Goal: Task Accomplishment & Management: Manage account settings

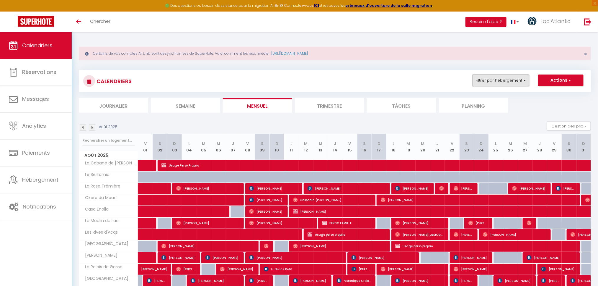
click at [512, 84] on button "Filtrer par hébergement" at bounding box center [501, 80] width 57 height 12
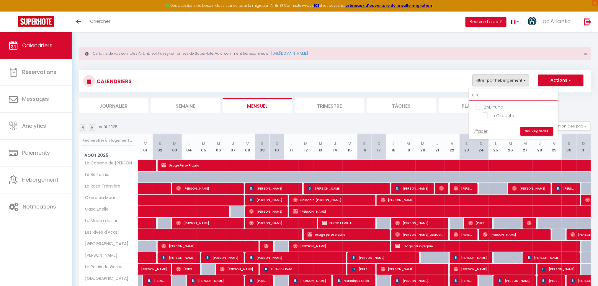
click at [478, 96] on input "circ" at bounding box center [514, 95] width 89 height 11
type input "esc"
checkbox input "false"
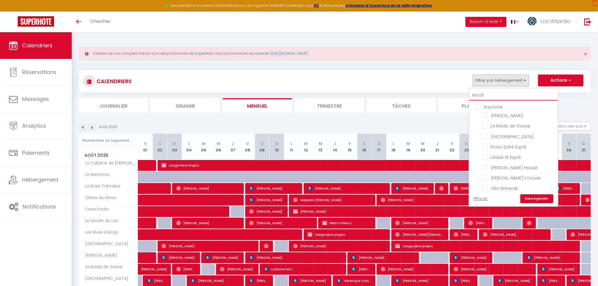
type input "escale"
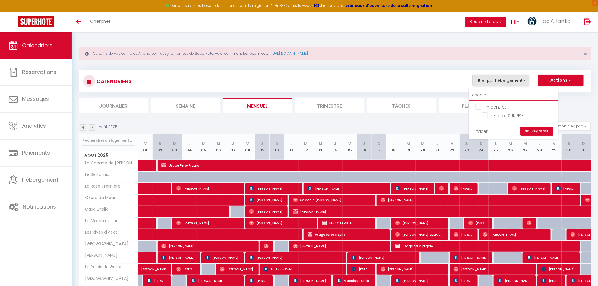
checkbox input "false"
type input "escale"
click at [504, 116] on input "L'Escale SUNRISE" at bounding box center [519, 115] width 74 height 6
checkbox input "true"
click at [535, 131] on link "Sauvegarder" at bounding box center [537, 131] width 33 height 9
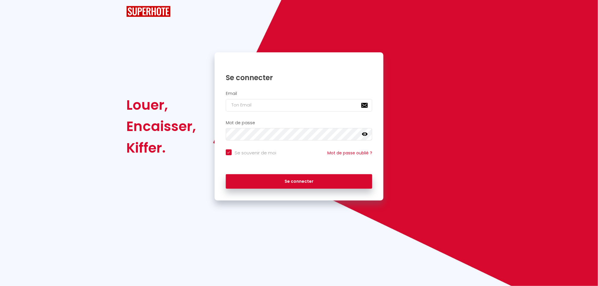
checkbox input "true"
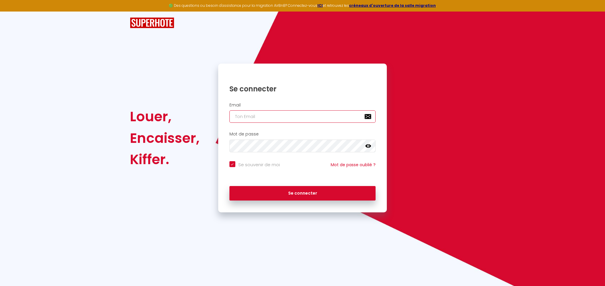
type input "[EMAIL_ADDRESS][DOMAIN_NAME]"
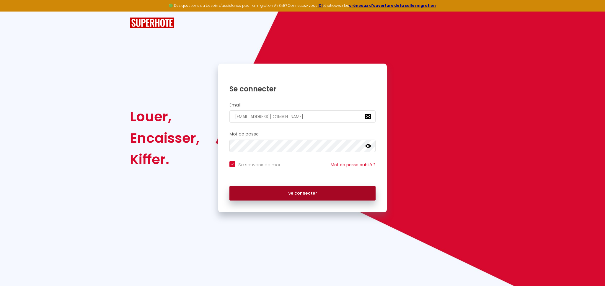
click at [294, 192] on button "Se connecter" at bounding box center [302, 193] width 146 height 15
checkbox input "true"
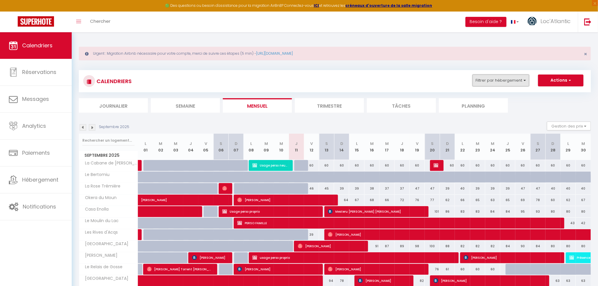
click at [506, 84] on button "Filtrer par hébergement" at bounding box center [501, 80] width 57 height 12
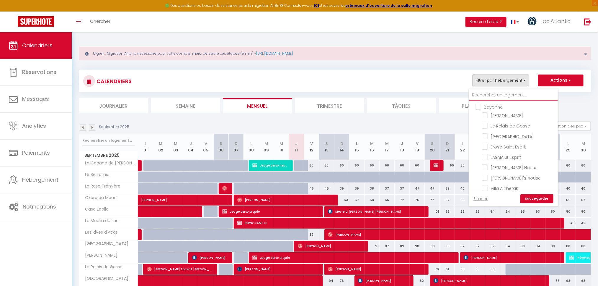
click at [494, 97] on input "text" at bounding box center [514, 95] width 89 height 11
type input "l'"
checkbox input "false"
type input "l'e"
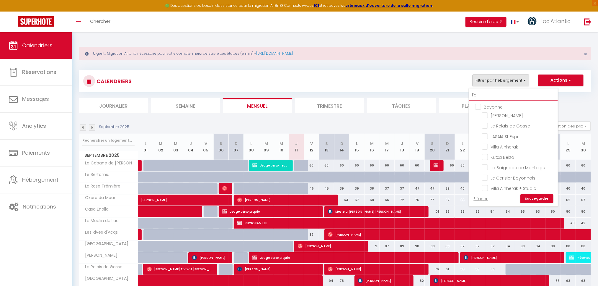
checkbox input "false"
type input "l'es"
checkbox input "false"
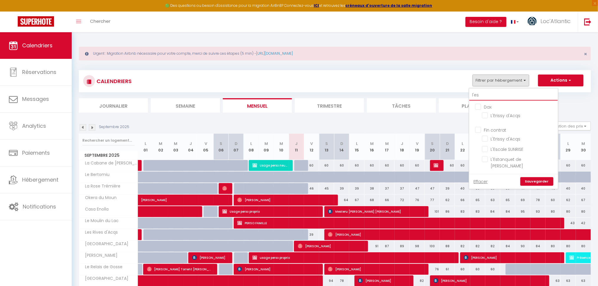
type input "l'esc"
checkbox input "false"
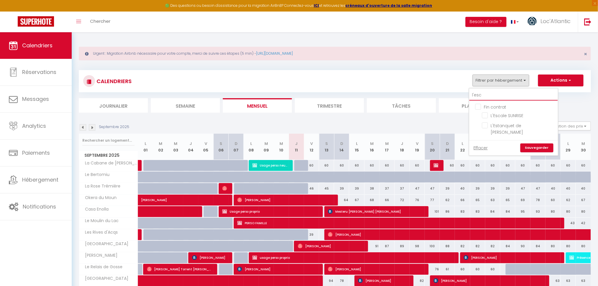
checkbox input "false"
type input "l'esc"
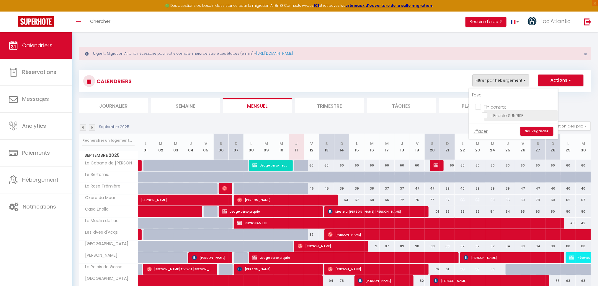
click at [501, 114] on input "L'Escale SUNRISE" at bounding box center [519, 115] width 74 height 6
checkbox input "true"
click at [545, 133] on link "Sauvegarder" at bounding box center [537, 131] width 33 height 9
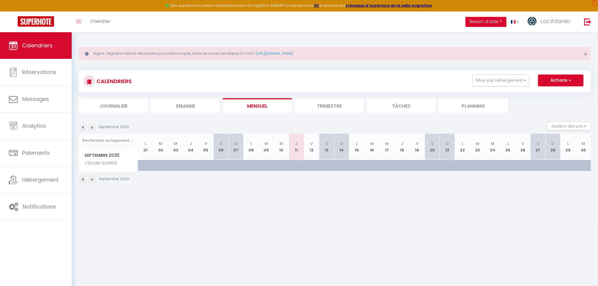
click at [344, 105] on li "Trimestre" at bounding box center [329, 105] width 69 height 14
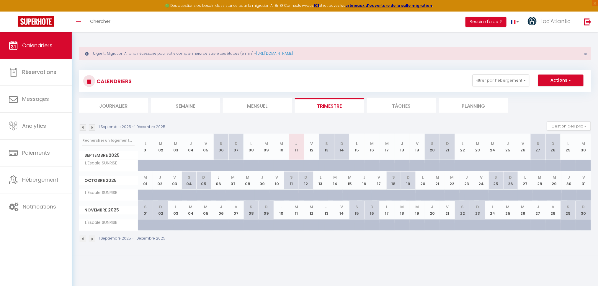
click at [84, 127] on img at bounding box center [83, 127] width 6 height 6
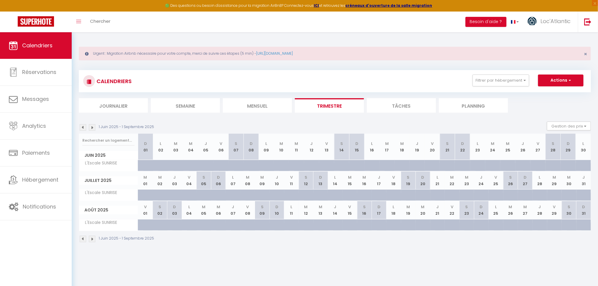
click at [84, 127] on img at bounding box center [83, 127] width 6 height 6
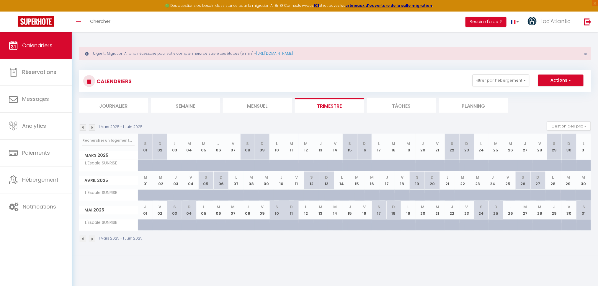
click at [84, 127] on img at bounding box center [83, 127] width 6 height 6
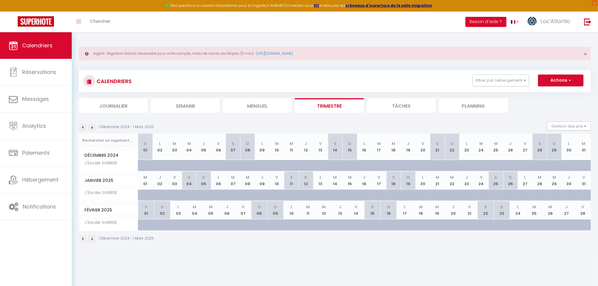
click at [84, 127] on img at bounding box center [83, 127] width 6 height 6
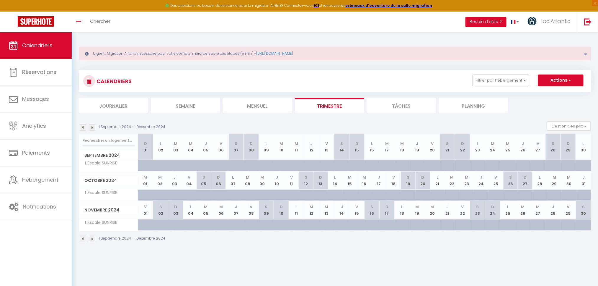
click at [84, 127] on img at bounding box center [83, 127] width 6 height 6
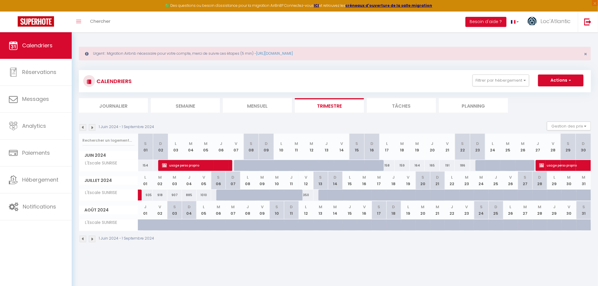
click at [84, 127] on img at bounding box center [83, 127] width 6 height 6
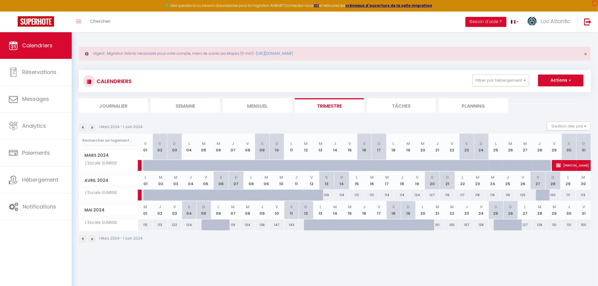
click at [84, 130] on img at bounding box center [83, 127] width 6 height 6
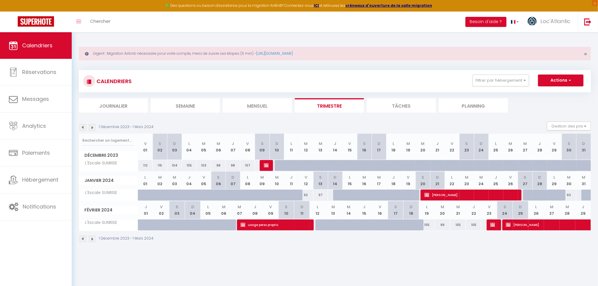
click at [83, 129] on img at bounding box center [83, 127] width 6 height 6
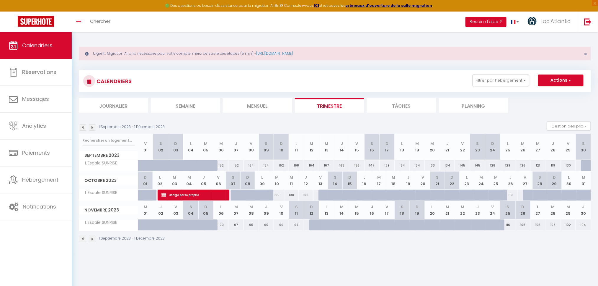
click at [94, 128] on img at bounding box center [92, 127] width 6 height 6
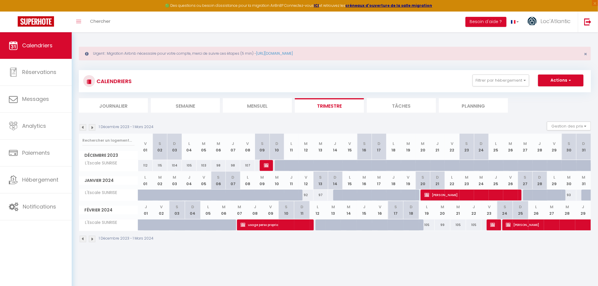
click at [93, 129] on img at bounding box center [92, 127] width 6 height 6
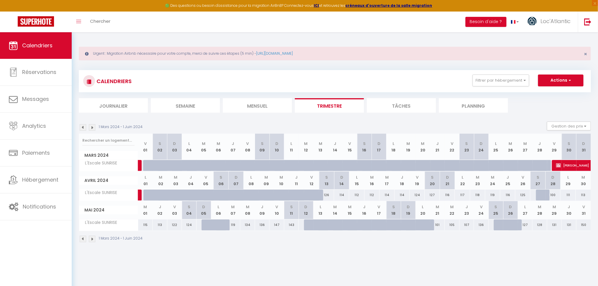
click at [93, 129] on img at bounding box center [92, 127] width 6 height 6
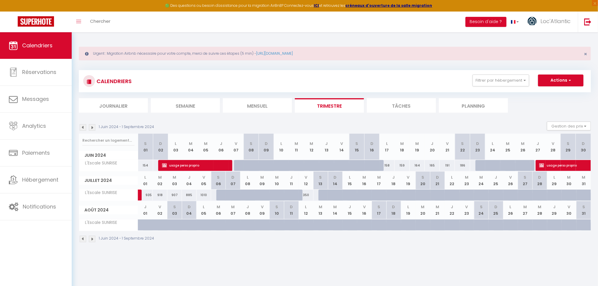
click at [93, 129] on img at bounding box center [92, 127] width 6 height 6
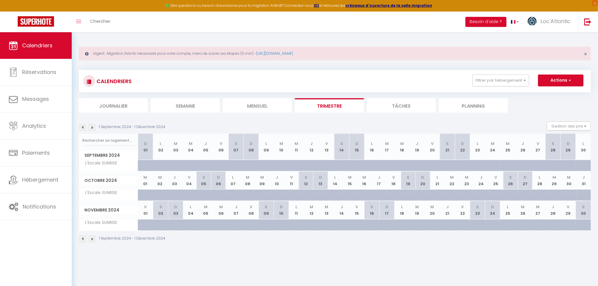
click at [207, 260] on body "🟢 Des questions ou besoin d'assistance pour la migration AirBnB? Connectez-vous…" at bounding box center [299, 175] width 598 height 286
click at [85, 128] on img at bounding box center [83, 127] width 6 height 6
